Goal: Task Accomplishment & Management: Manage account settings

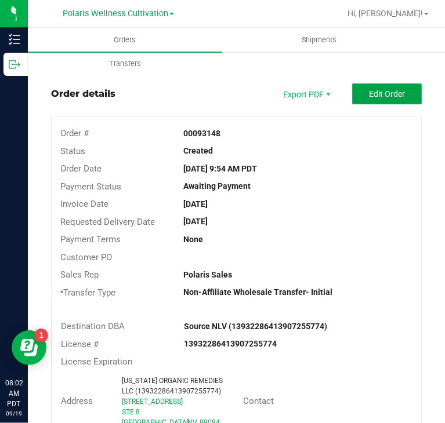
click at [394, 93] on span "Edit Order" at bounding box center [387, 93] width 36 height 9
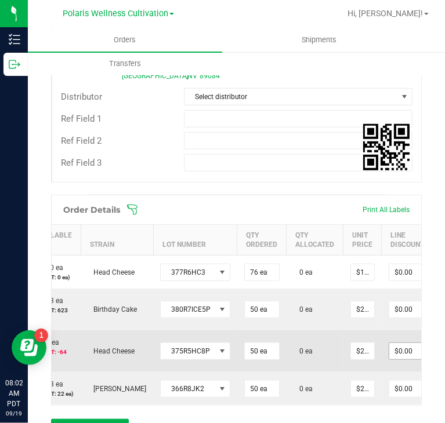
scroll to position [0, 312]
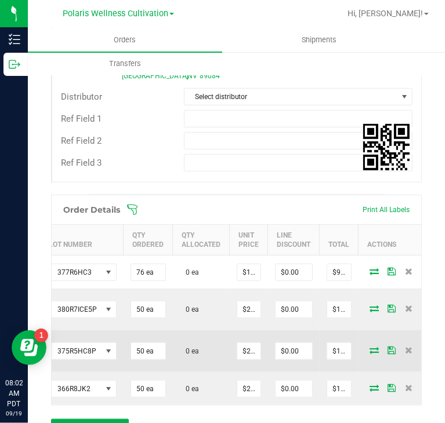
click at [369, 347] on icon at bounding box center [373, 350] width 9 height 7
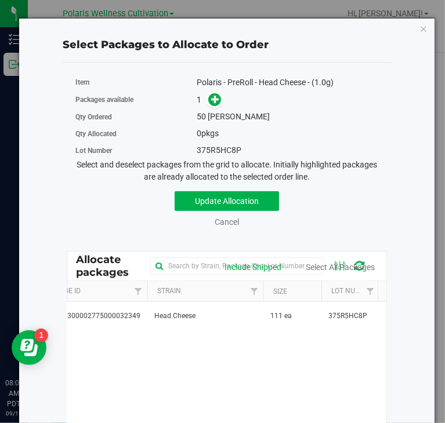
scroll to position [0, 96]
click at [215, 217] on link "Cancel" at bounding box center [227, 221] width 24 height 9
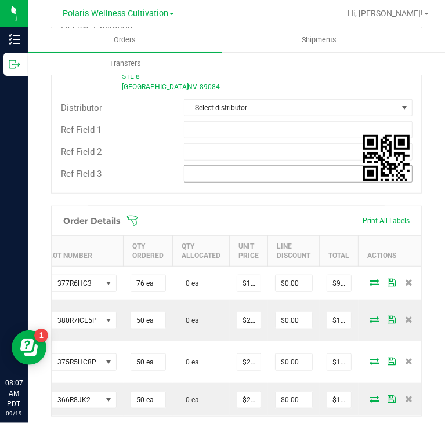
scroll to position [363, 0]
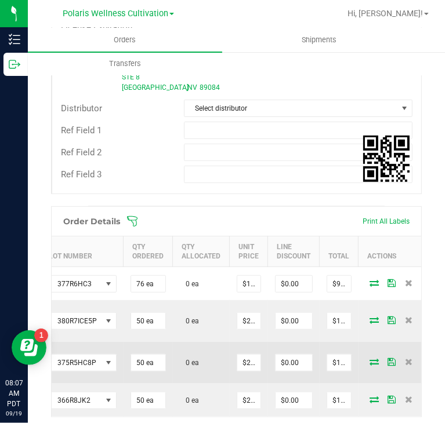
click at [369, 358] on icon at bounding box center [373, 361] width 9 height 7
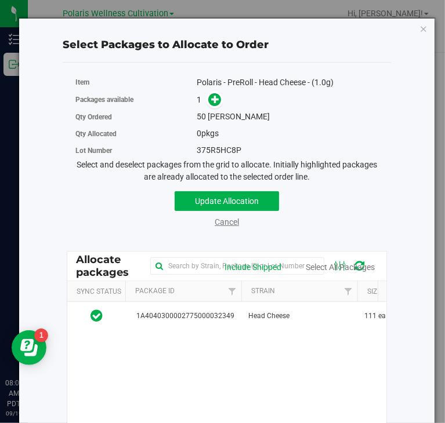
click at [215, 217] on link "Cancel" at bounding box center [227, 221] width 24 height 9
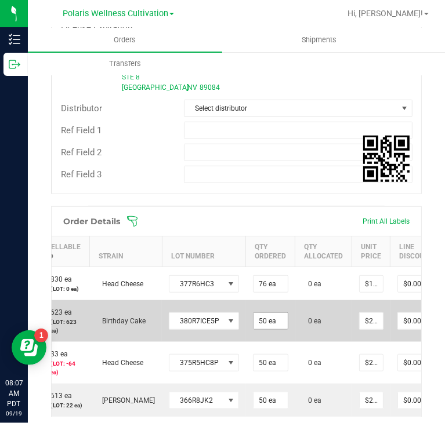
scroll to position [0, 189]
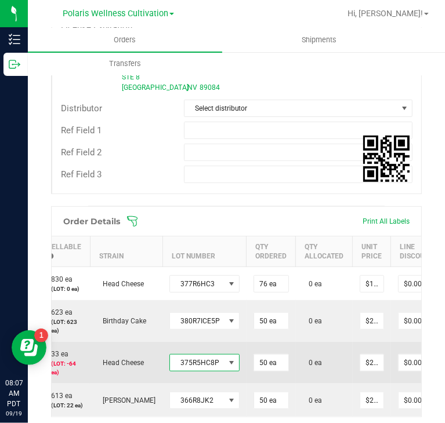
click at [227, 362] on span at bounding box center [231, 362] width 9 height 9
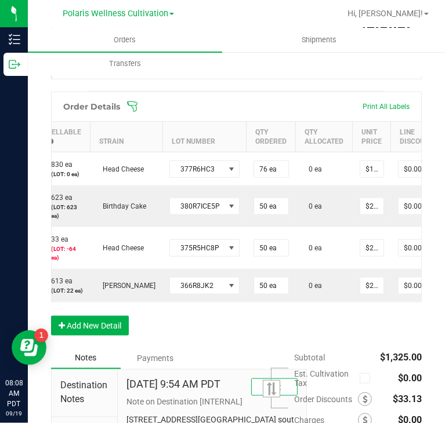
scroll to position [485, 0]
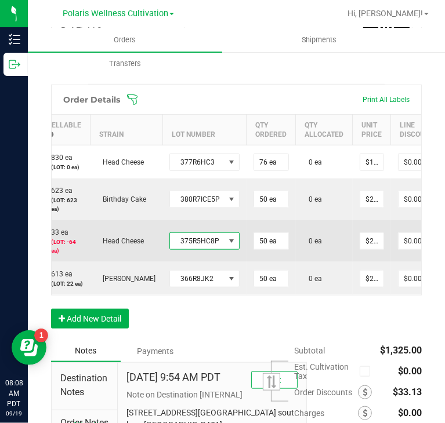
click at [227, 239] on span at bounding box center [231, 241] width 9 height 9
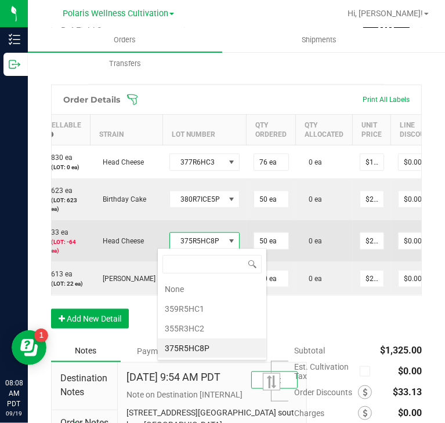
scroll to position [17, 69]
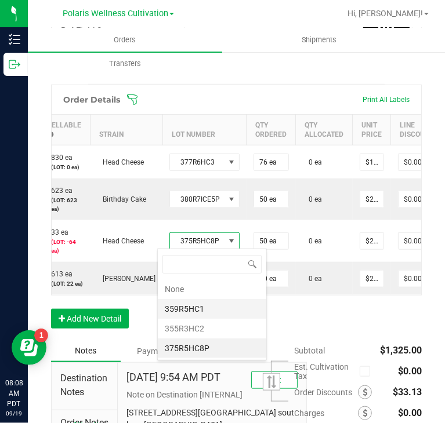
click at [205, 302] on li "359R5HC1" at bounding box center [212, 309] width 108 height 20
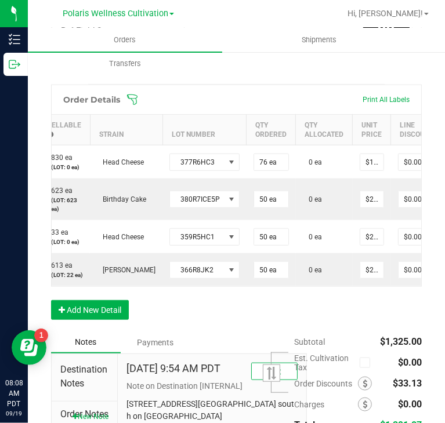
scroll to position [0, 312]
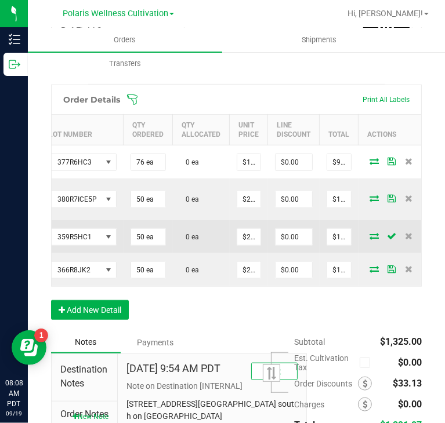
click at [369, 239] on icon at bounding box center [373, 236] width 9 height 7
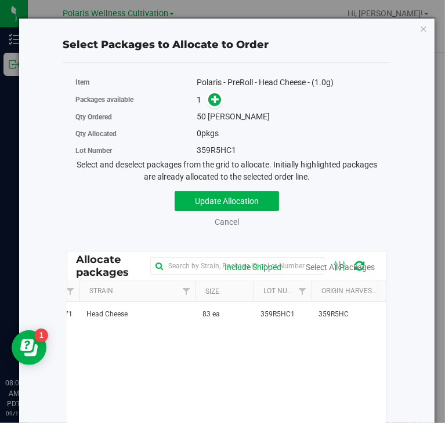
scroll to position [0, 162]
click at [419, 21] on icon "button" at bounding box center [423, 28] width 8 height 14
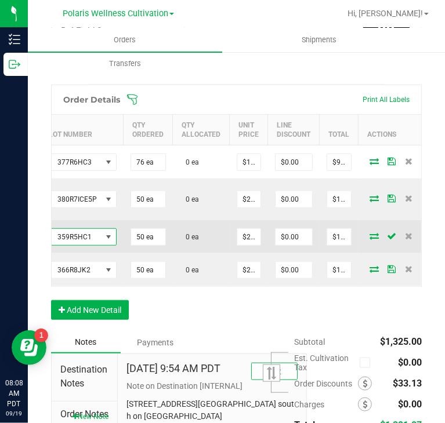
click at [104, 239] on span at bounding box center [108, 237] width 9 height 9
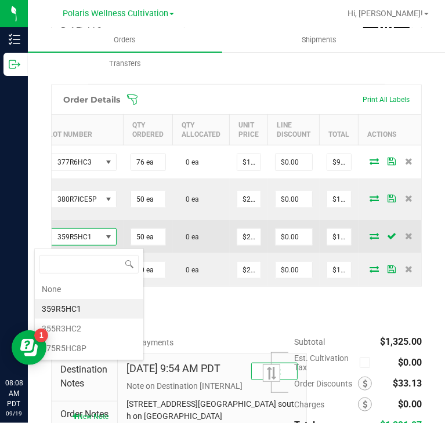
scroll to position [17, 69]
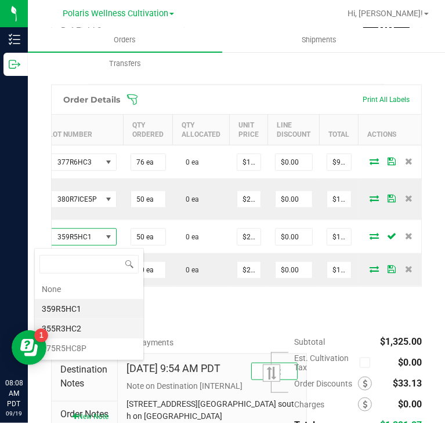
click at [88, 330] on li "355R3HC2" at bounding box center [89, 329] width 108 height 20
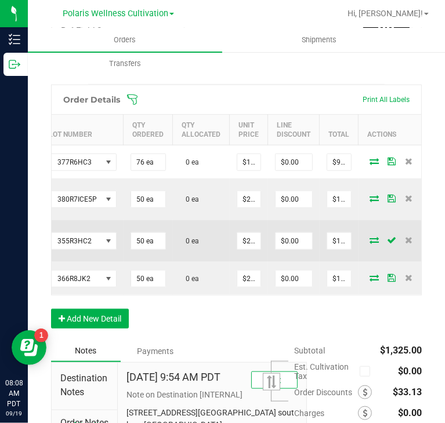
click at [369, 240] on icon at bounding box center [373, 240] width 9 height 7
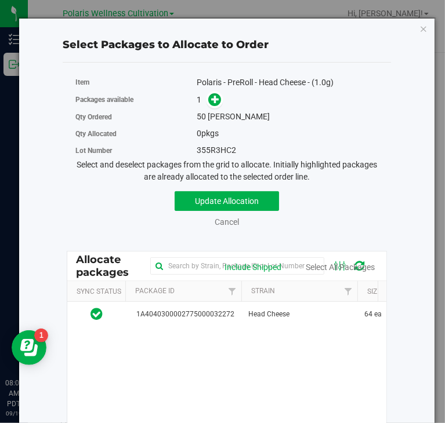
scroll to position [0, 165]
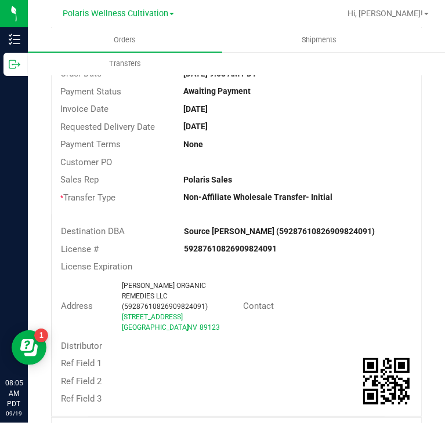
scroll to position [97, 0]
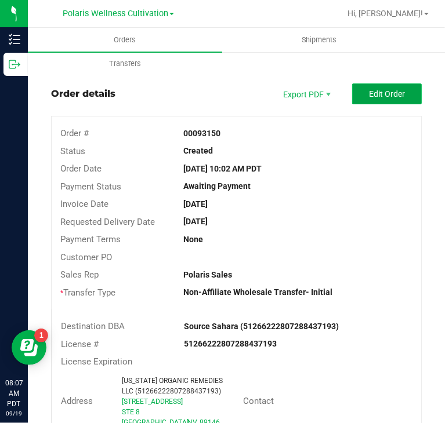
click at [388, 95] on span "Edit Order" at bounding box center [387, 93] width 36 height 9
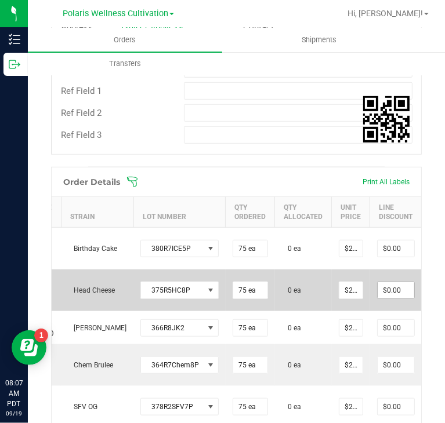
scroll to position [0, 320]
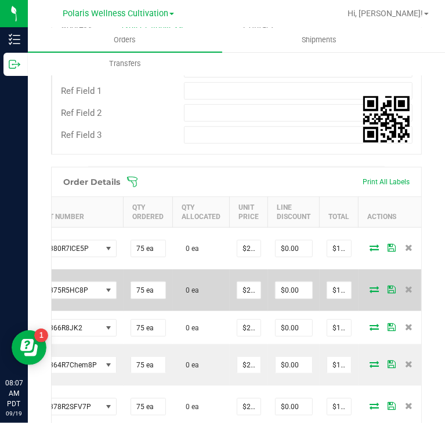
click at [369, 288] on icon at bounding box center [373, 289] width 9 height 7
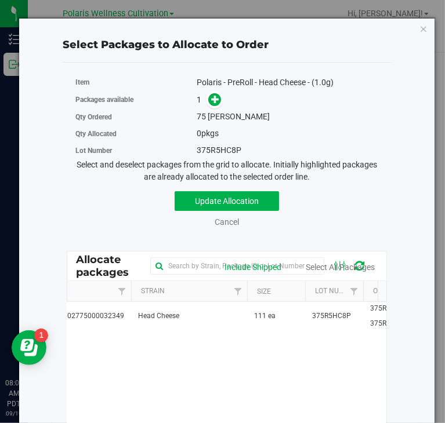
scroll to position [0, 111]
click at [215, 217] on link "Cancel" at bounding box center [227, 221] width 24 height 9
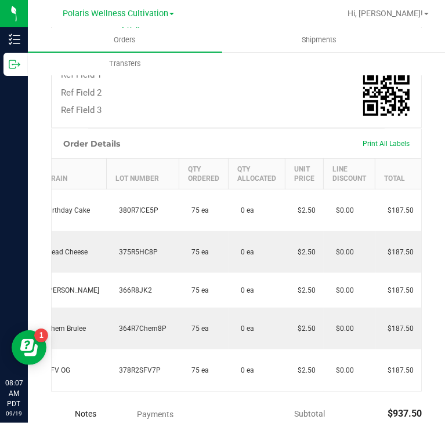
scroll to position [0, 218]
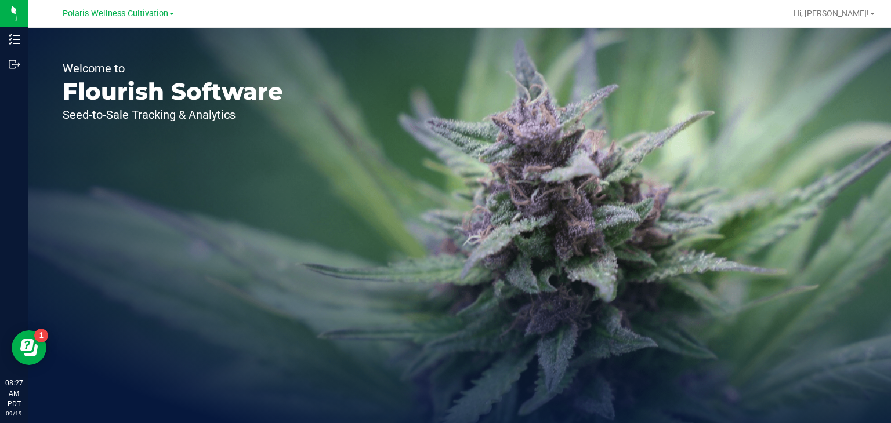
click at [148, 19] on span "Polaris Wellness Cultivation" at bounding box center [116, 14] width 106 height 10
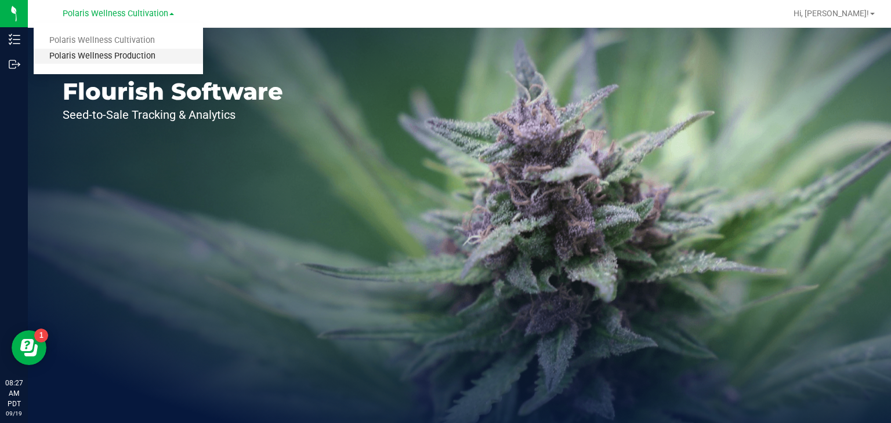
click at [126, 56] on link "Polaris Wellness Production" at bounding box center [118, 57] width 169 height 16
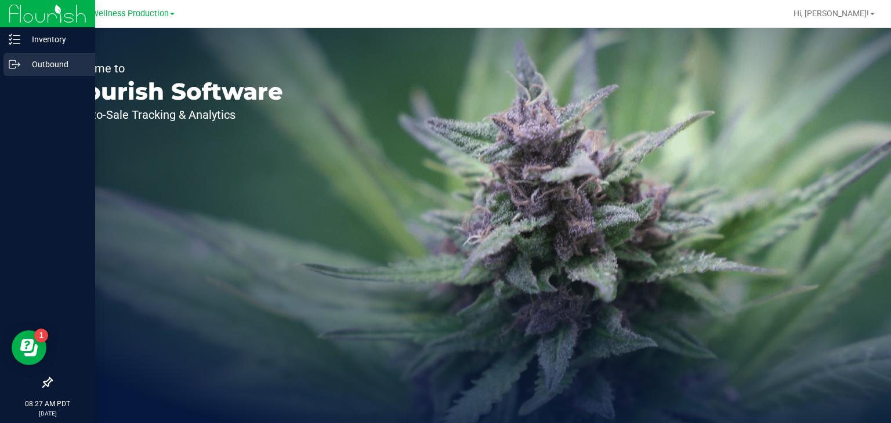
click at [13, 63] on icon at bounding box center [15, 65] width 12 height 12
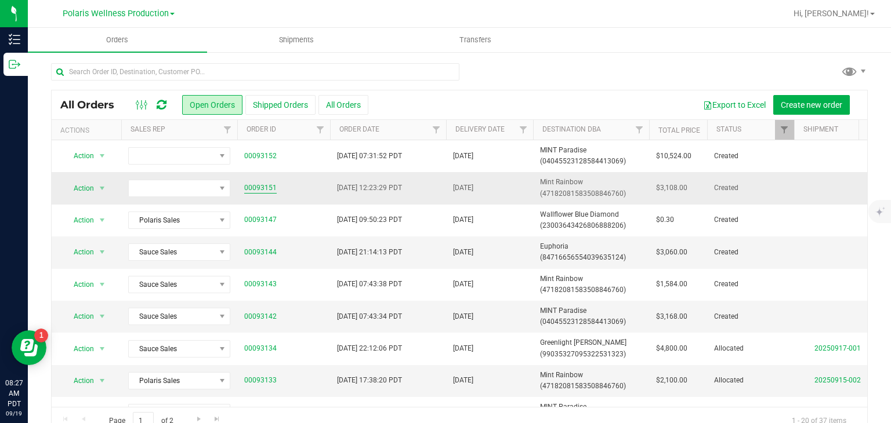
click at [262, 188] on link "00093151" at bounding box center [260, 188] width 32 height 11
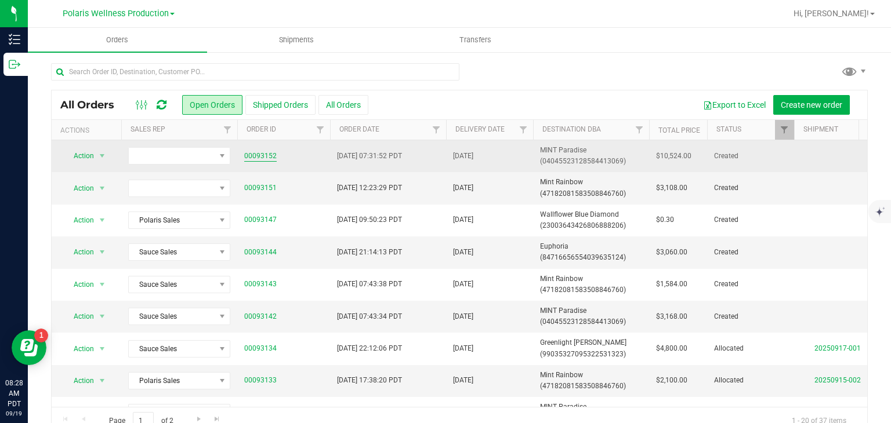
click at [268, 157] on link "00093152" at bounding box center [260, 156] width 32 height 11
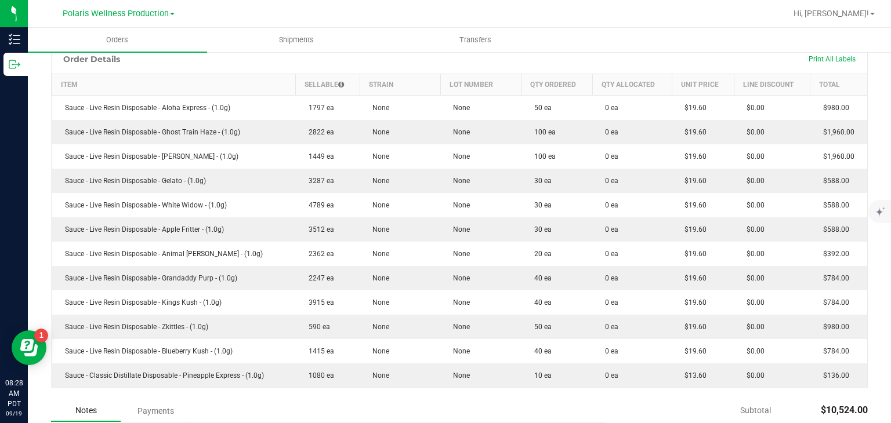
scroll to position [341, 0]
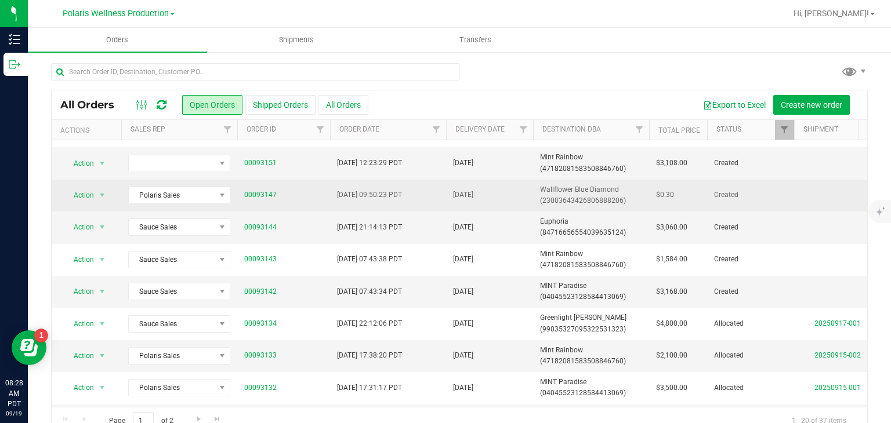
scroll to position [41, 0]
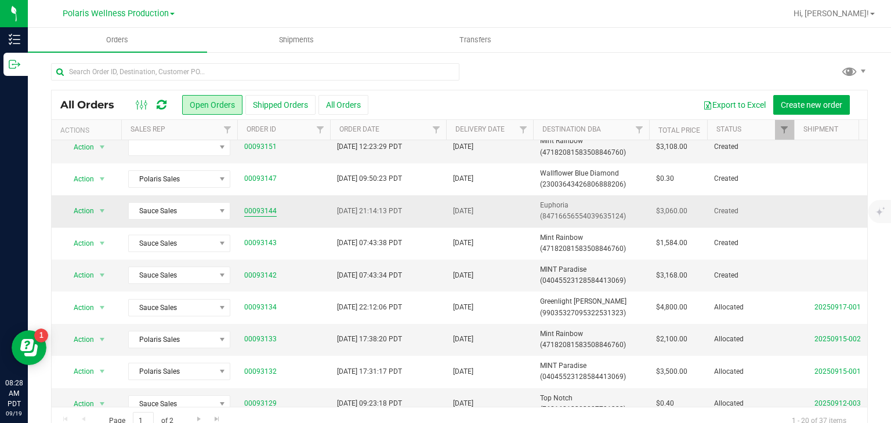
click at [266, 207] on link "00093144" at bounding box center [260, 211] width 32 height 11
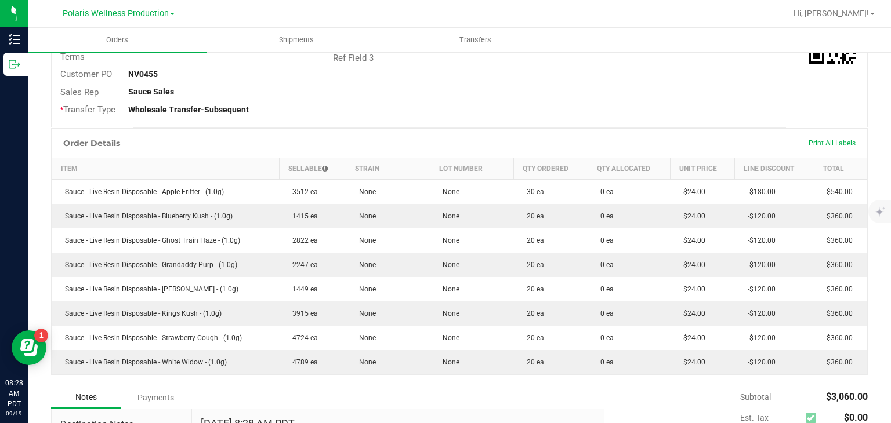
scroll to position [223, 0]
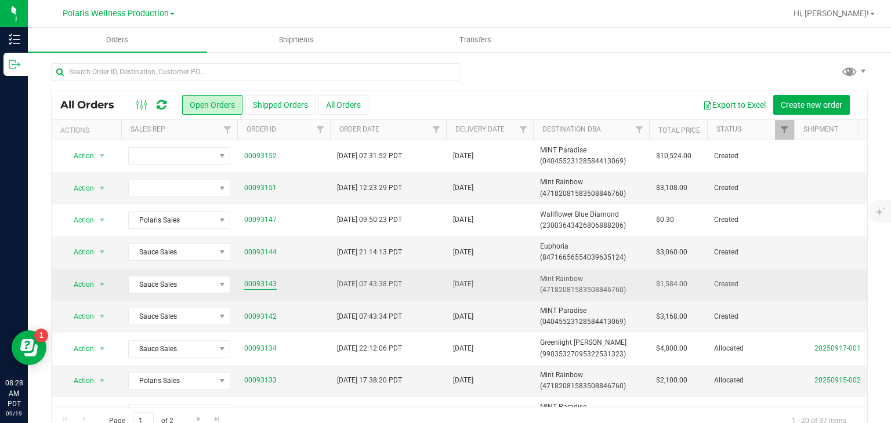
click at [271, 285] on link "00093143" at bounding box center [260, 284] width 32 height 11
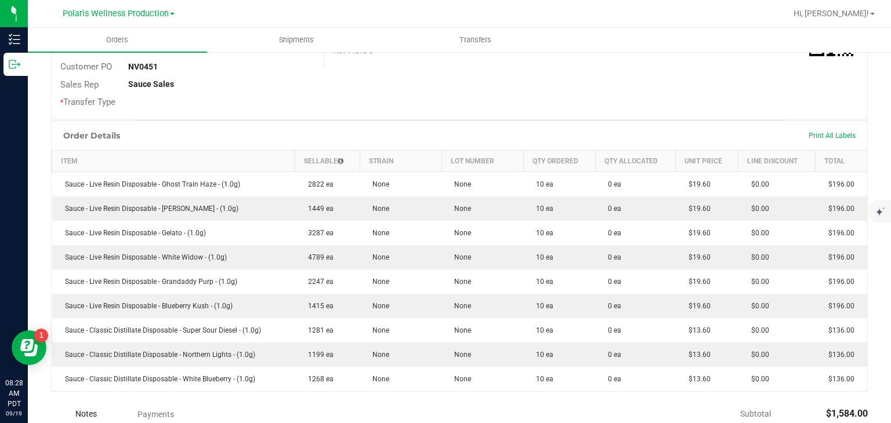
scroll to position [232, 0]
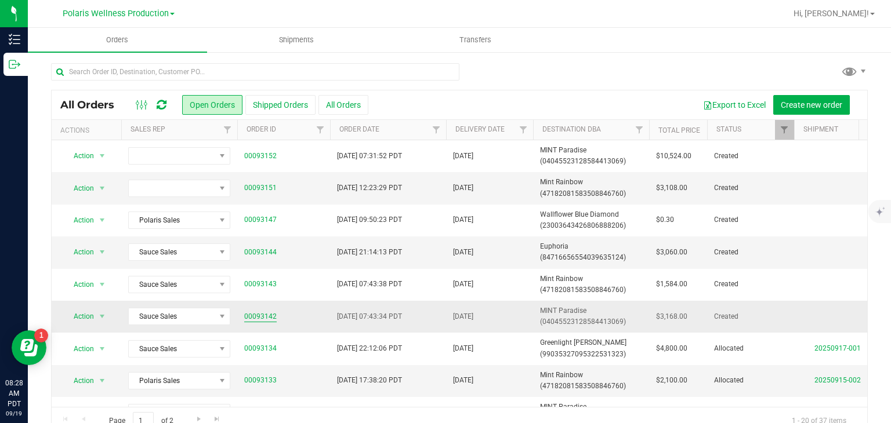
click at [270, 312] on link "00093142" at bounding box center [260, 316] width 32 height 11
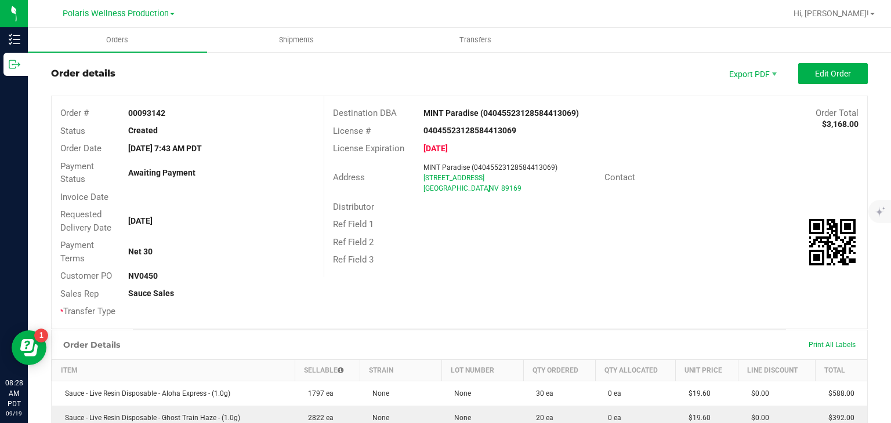
scroll to position [20, 0]
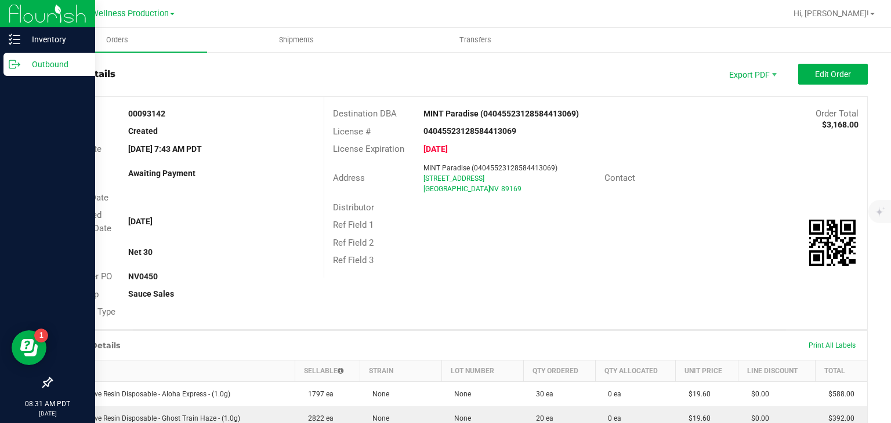
click at [14, 64] on line at bounding box center [16, 64] width 6 height 0
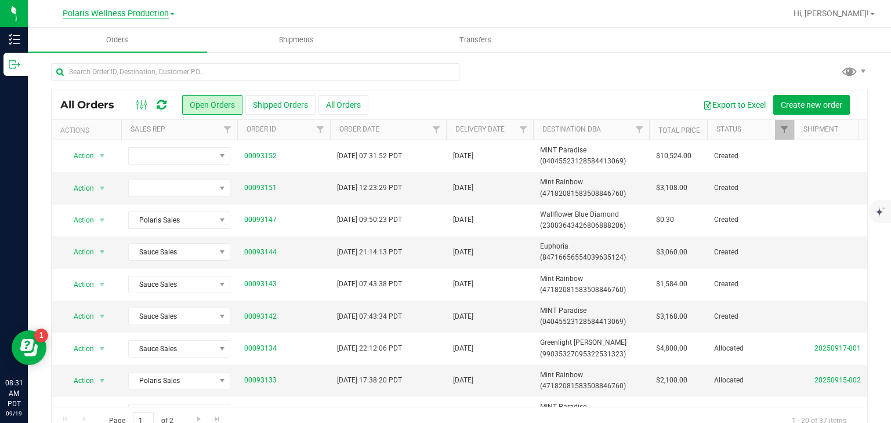
click at [149, 14] on span "Polaris Wellness Production" at bounding box center [116, 14] width 106 height 10
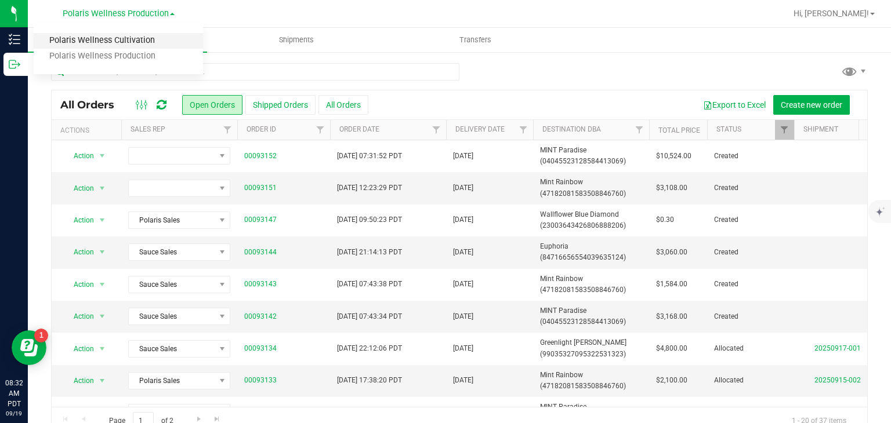
click at [144, 35] on link "Polaris Wellness Cultivation" at bounding box center [118, 41] width 169 height 16
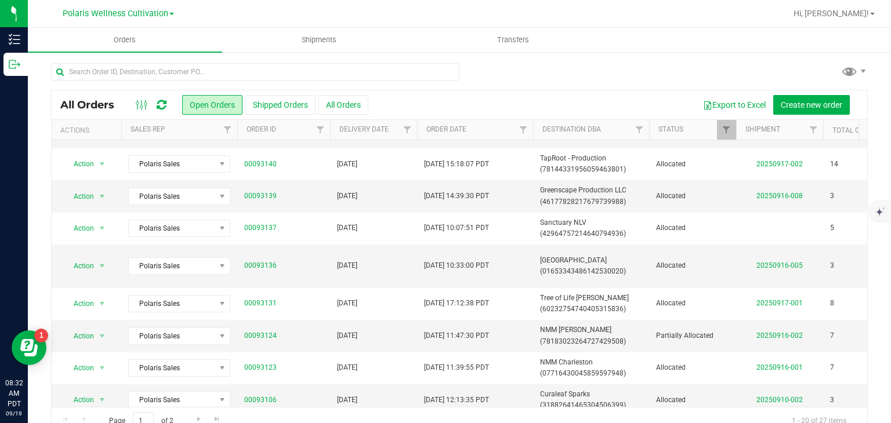
scroll to position [247, 0]
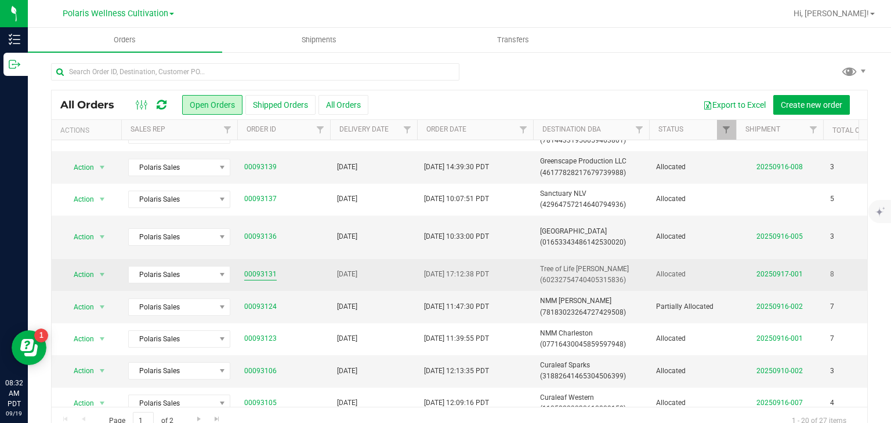
click at [262, 273] on link "00093131" at bounding box center [260, 274] width 32 height 11
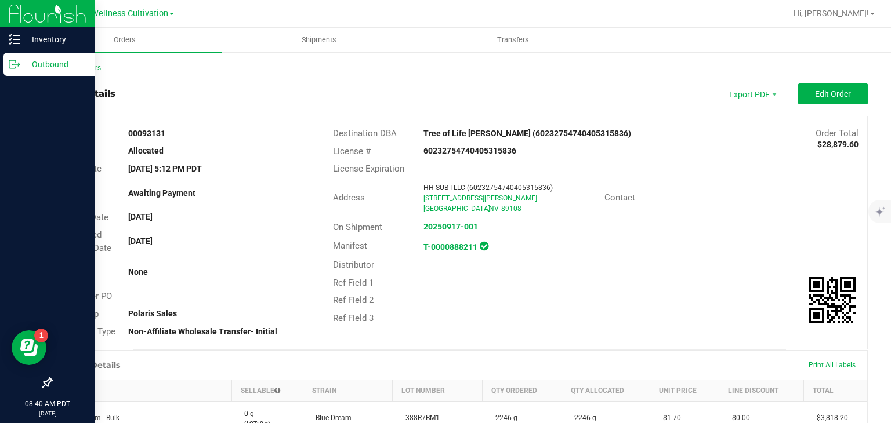
click at [20, 67] on p "Outbound" at bounding box center [55, 64] width 70 height 14
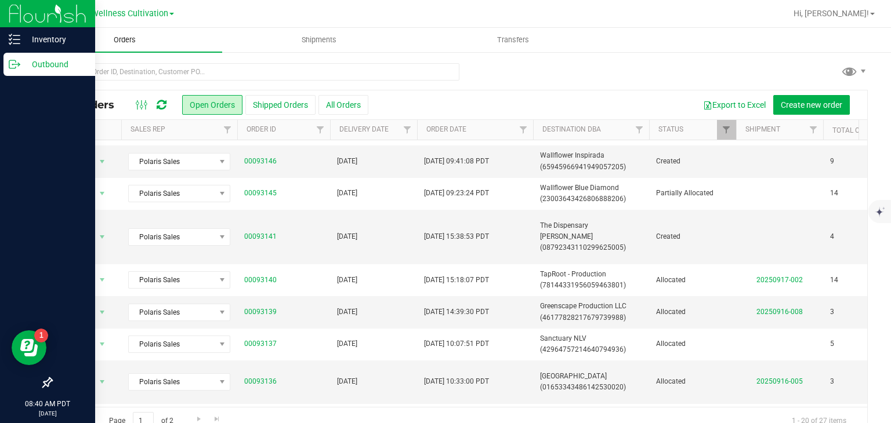
scroll to position [103, 0]
click at [162, 8] on link "Polaris Wellness Cultivation" at bounding box center [118, 13] width 111 height 11
click at [141, 59] on link "Polaris Wellness Production" at bounding box center [118, 57] width 169 height 16
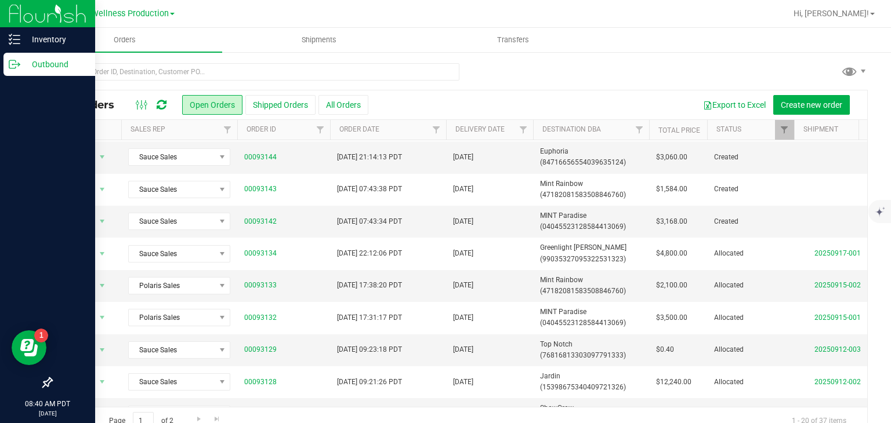
scroll to position [100, 0]
